Goal: Check status

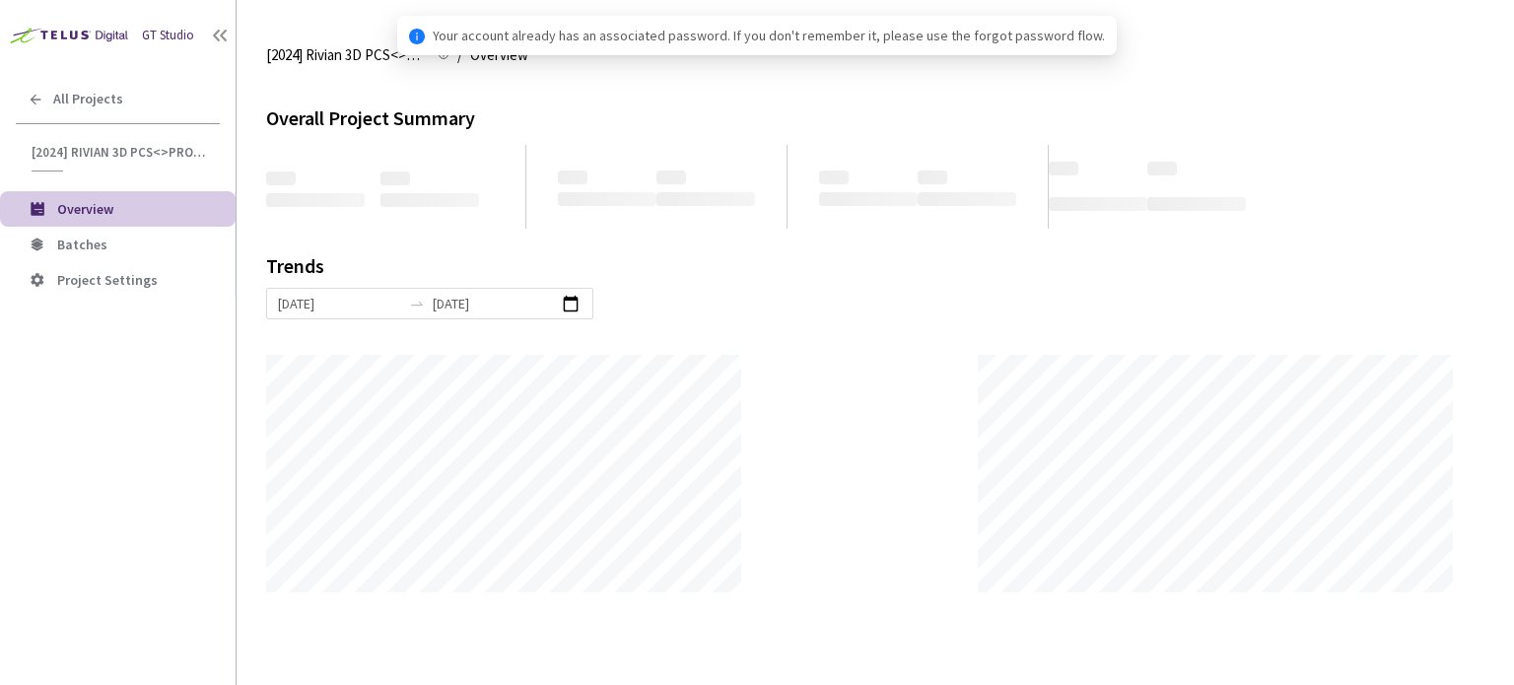
scroll to position [685, 1514]
click at [130, 241] on span "Batches" at bounding box center [138, 245] width 163 height 17
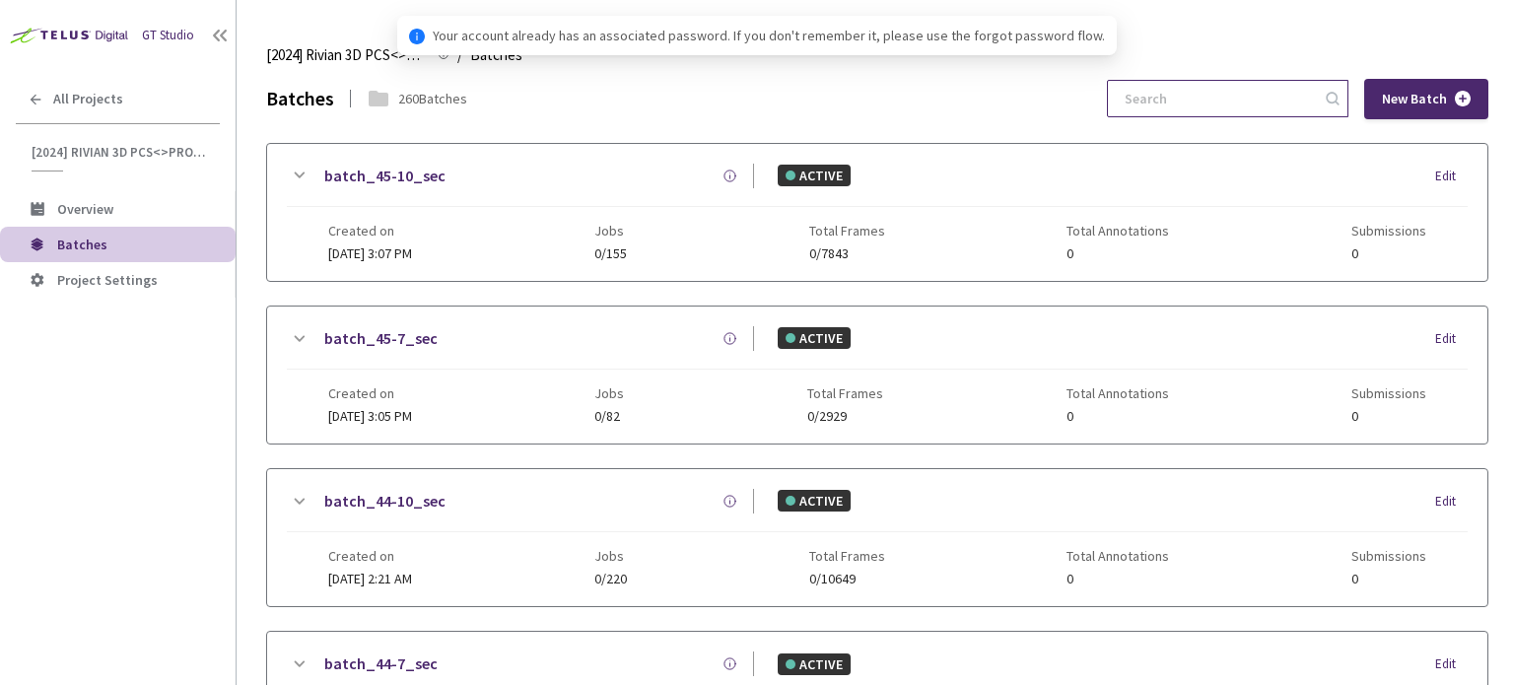
click at [1238, 96] on input at bounding box center [1218, 98] width 210 height 35
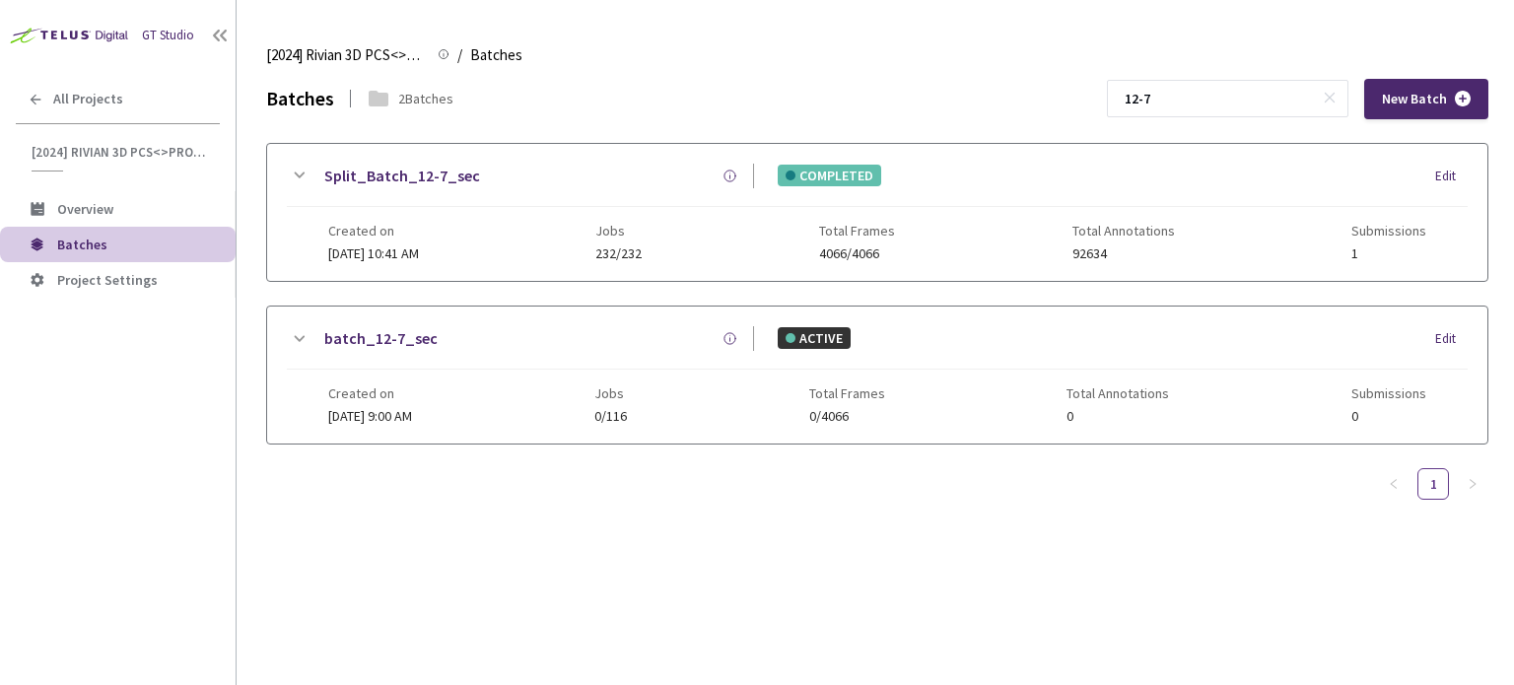
type input "12-7"
click at [447, 194] on div "Split_Batch_12-7_sec COMPLETED Edit" at bounding box center [877, 185] width 1181 height 43
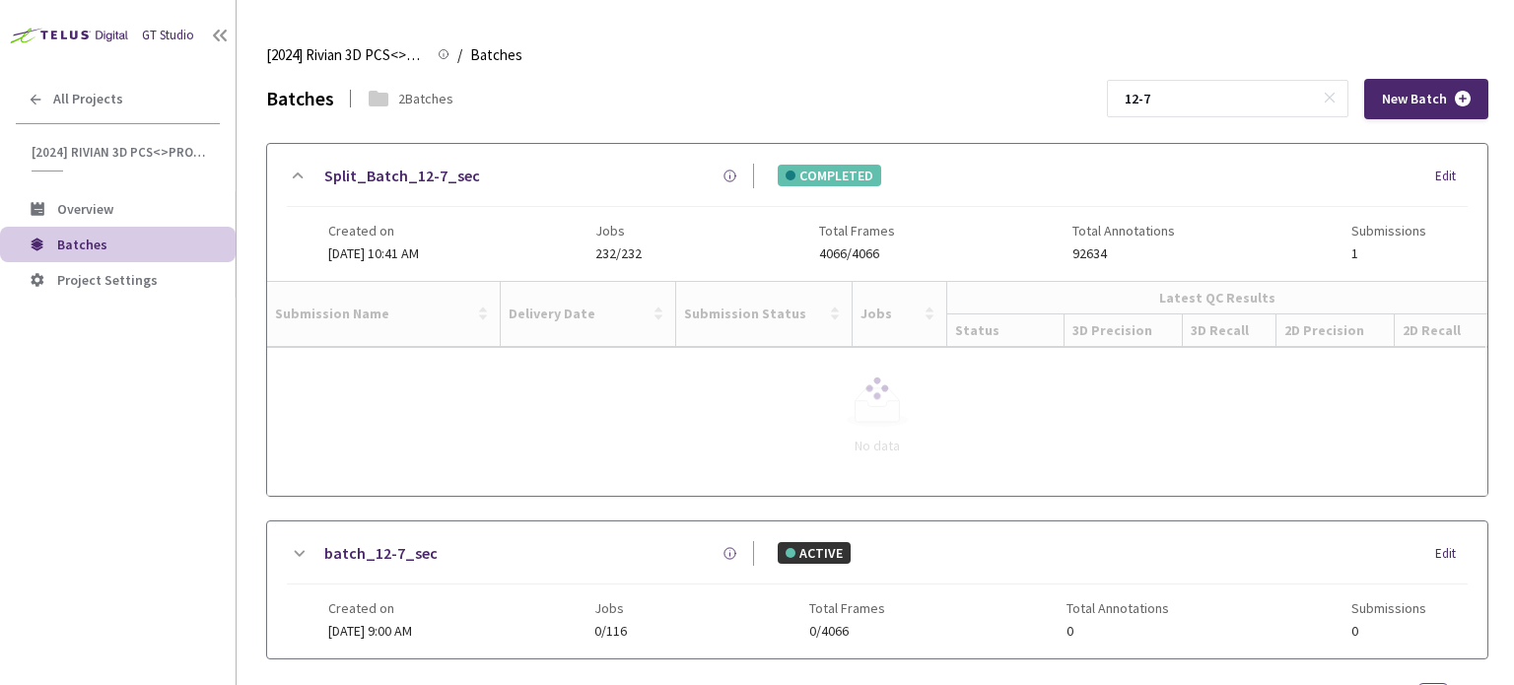
click at [437, 167] on link "Split_Batch_12-7_sec" at bounding box center [402, 176] width 156 height 25
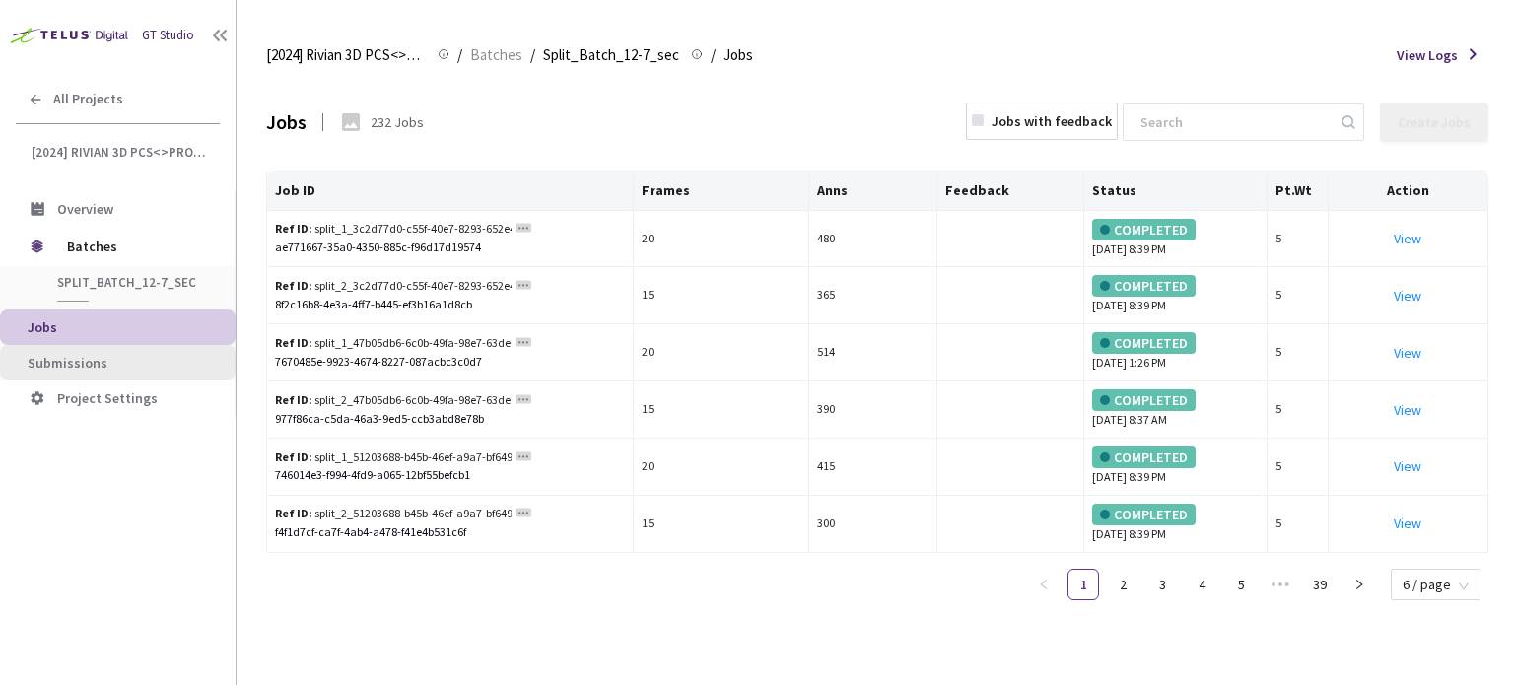
click at [89, 350] on li "Submissions" at bounding box center [118, 362] width 236 height 35
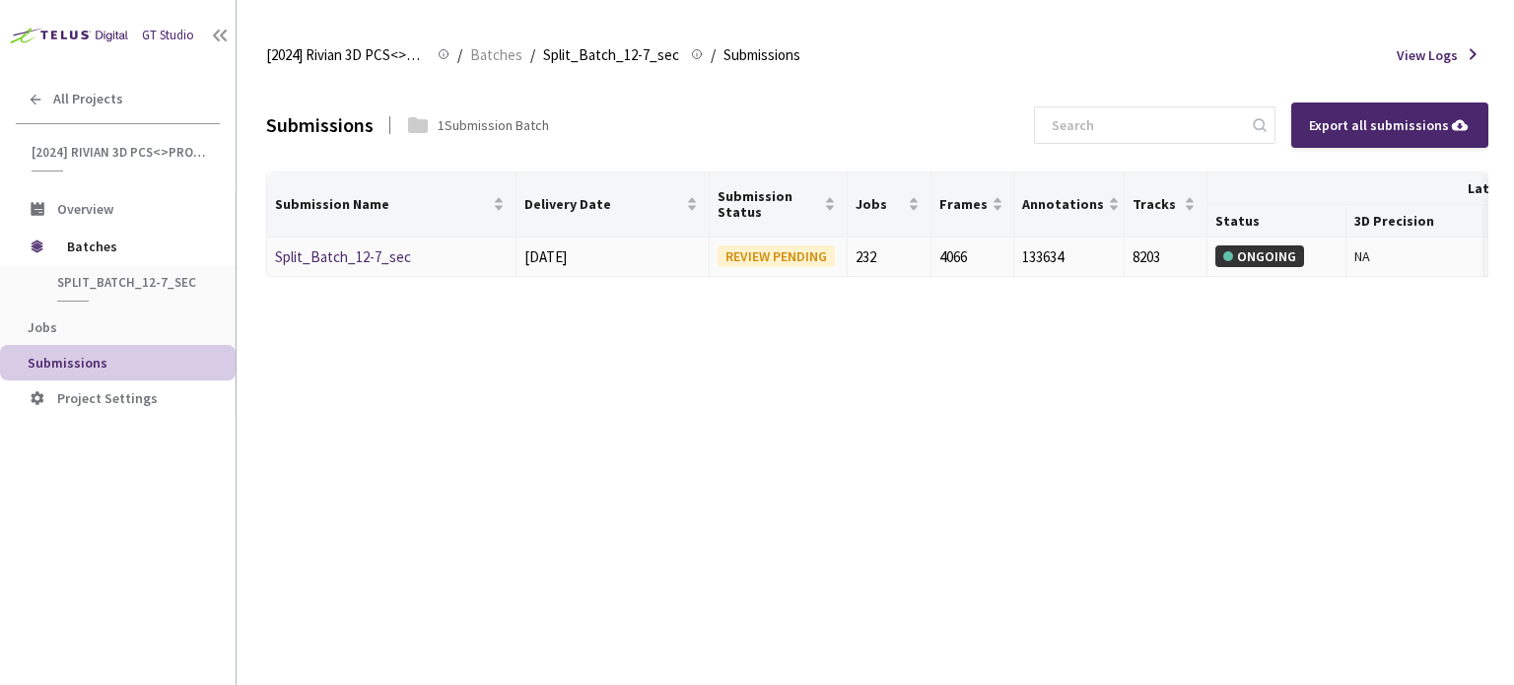
click at [365, 251] on link "Split_Batch_12-7_sec" at bounding box center [343, 256] width 136 height 19
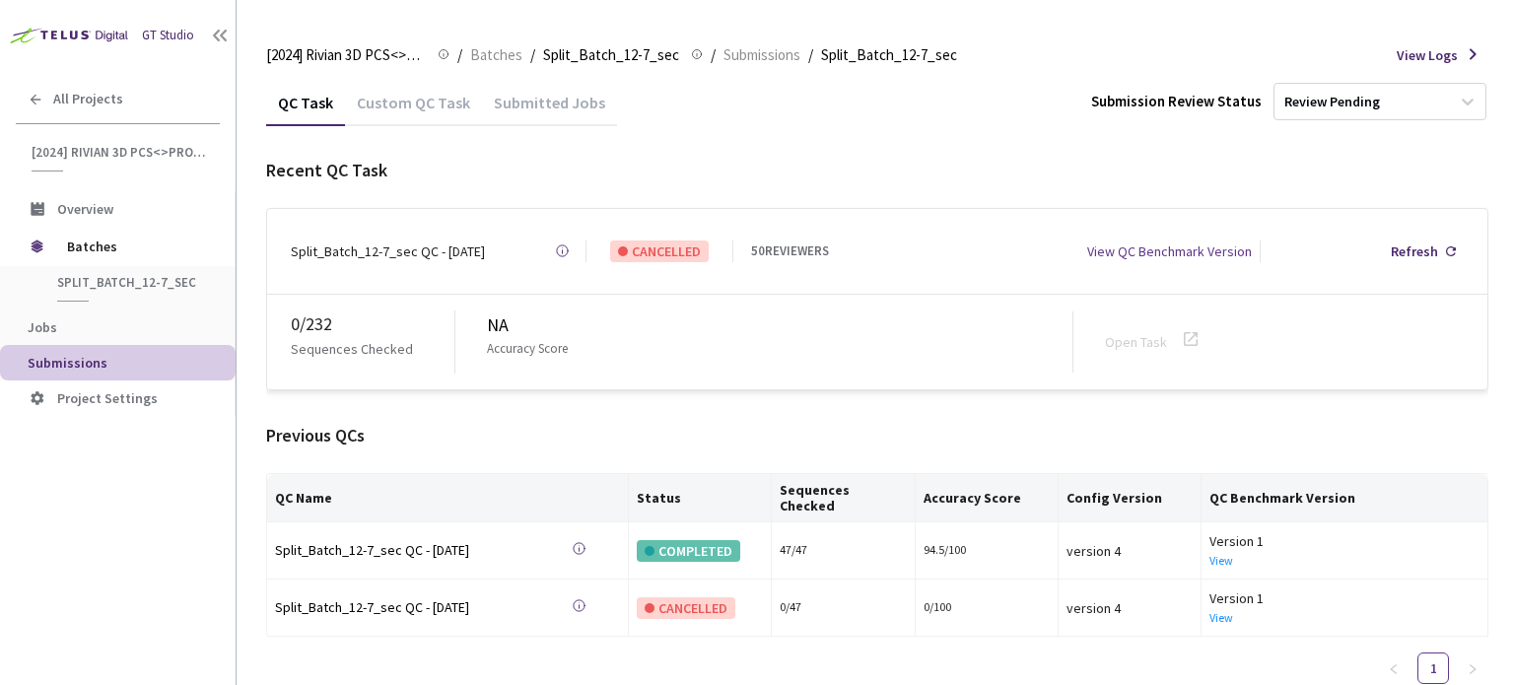
click at [418, 103] on div "Custom QC Task" at bounding box center [413, 110] width 137 height 34
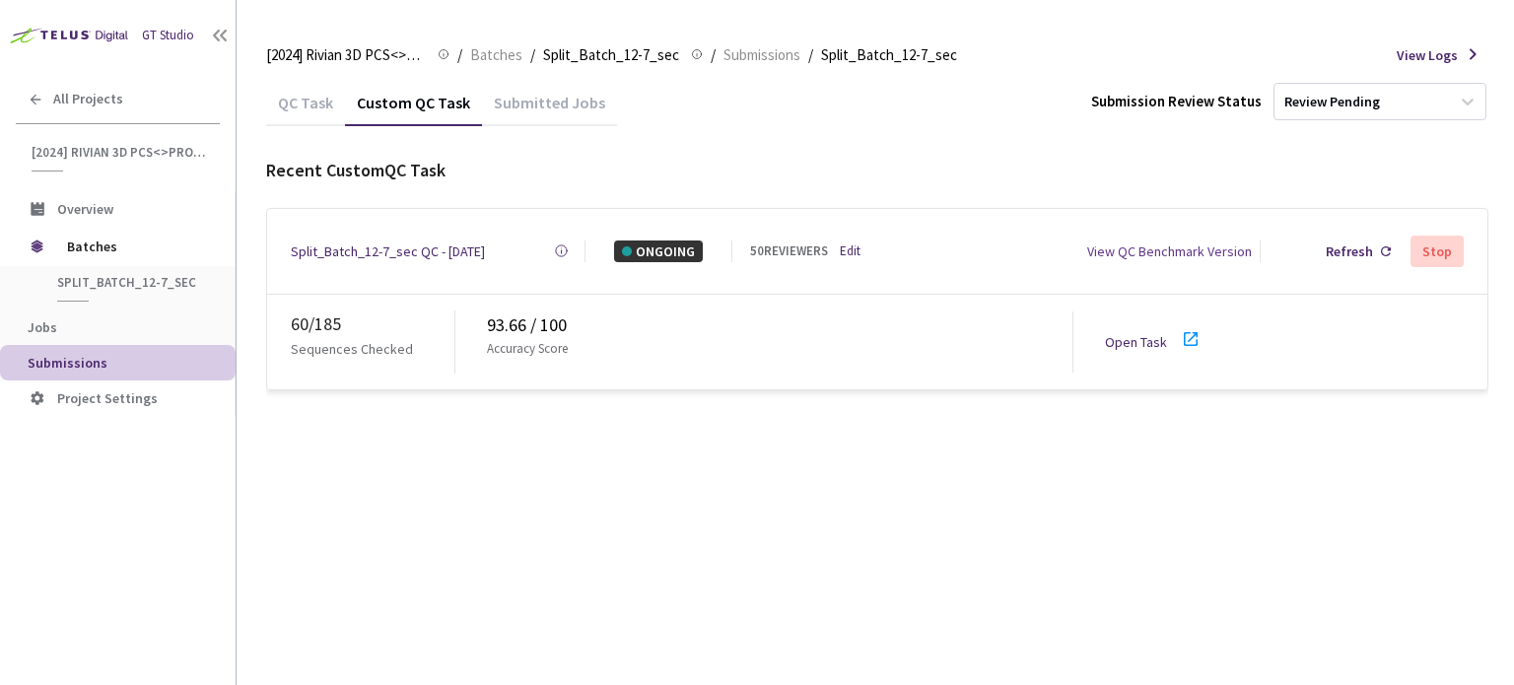
click at [1182, 349] on div "60 / 185 Sequences Checked 93.66 / 100 Accuracy Score Open Task" at bounding box center [877, 342] width 1220 height 95
click at [1185, 337] on icon at bounding box center [1191, 339] width 14 height 14
